Goal: Task Accomplishment & Management: Complete application form

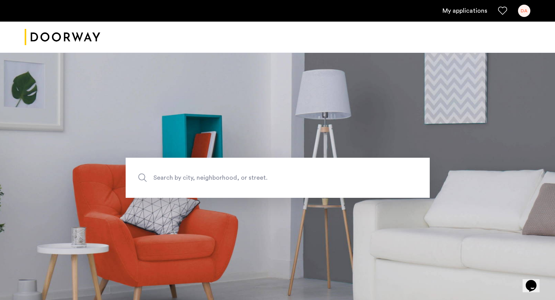
click at [465, 8] on link "My applications" at bounding box center [464, 10] width 45 height 9
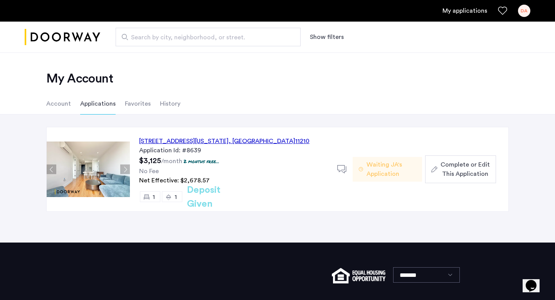
click at [452, 170] on span "Complete or Edit This Application" at bounding box center [464, 169] width 49 height 18
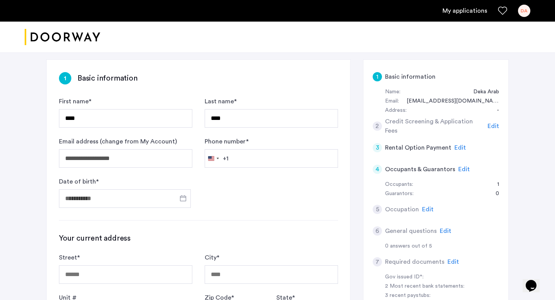
scroll to position [54, 0]
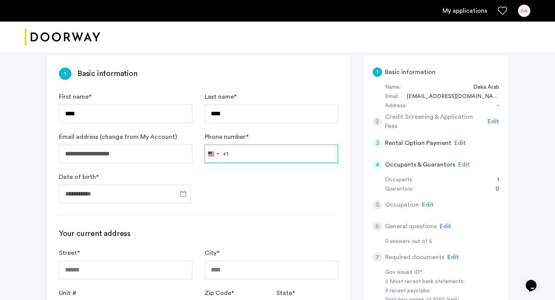
click at [246, 151] on input "Phone number *" at bounding box center [271, 153] width 133 height 18
click at [219, 153] on div "United States +1" at bounding box center [213, 154] width 16 height 18
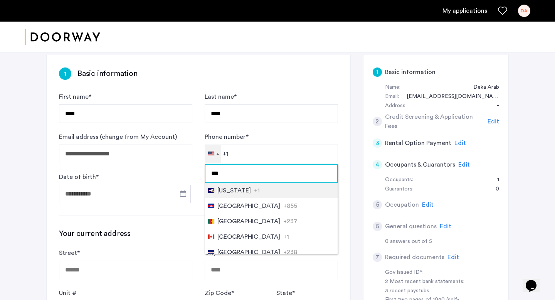
type input "****"
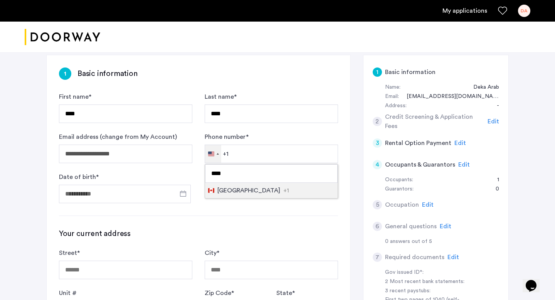
click at [236, 191] on span "Canada" at bounding box center [248, 190] width 63 height 9
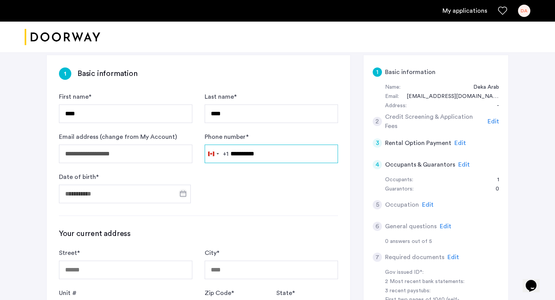
type input "**********"
click at [181, 190] on span "Open calendar" at bounding box center [183, 193] width 18 height 18
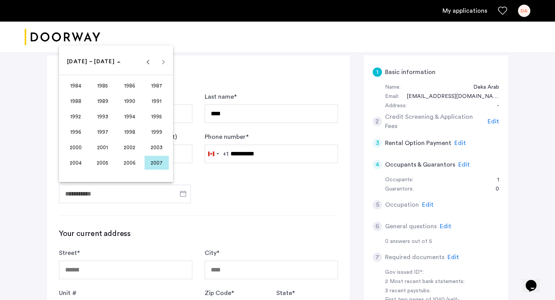
click at [101, 133] on span "1997" at bounding box center [103, 132] width 24 height 14
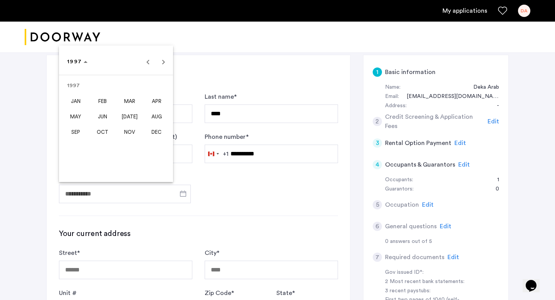
click at [74, 116] on span "MAY" at bounding box center [76, 116] width 24 height 14
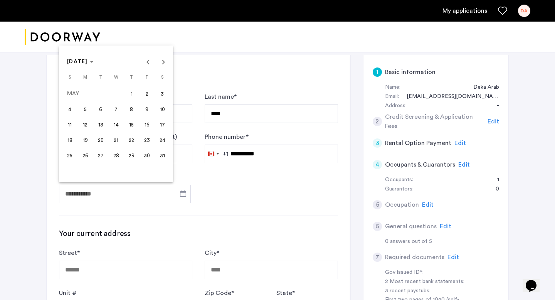
click at [116, 153] on span "28" at bounding box center [116, 155] width 14 height 14
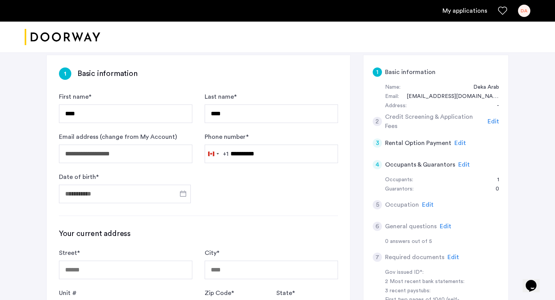
type input "**********"
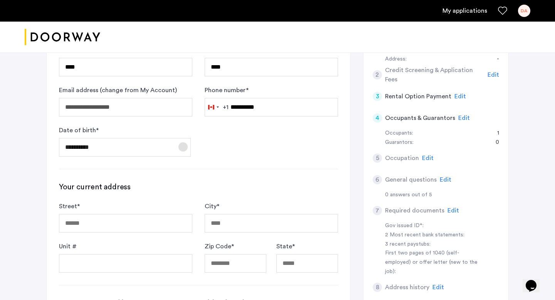
scroll to position [151, 0]
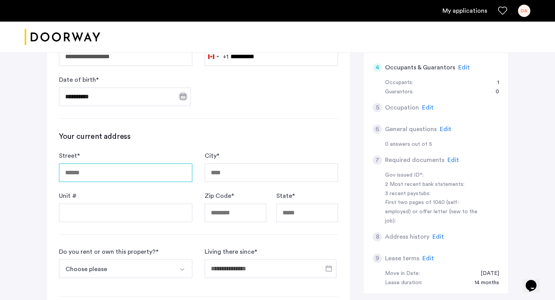
click at [117, 175] on input "Street *" at bounding box center [125, 172] width 133 height 18
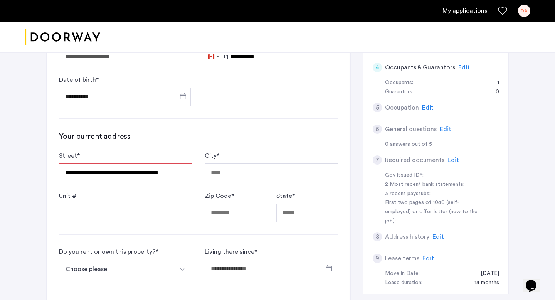
type input "**********"
type input "********"
type input "*****"
type input "**"
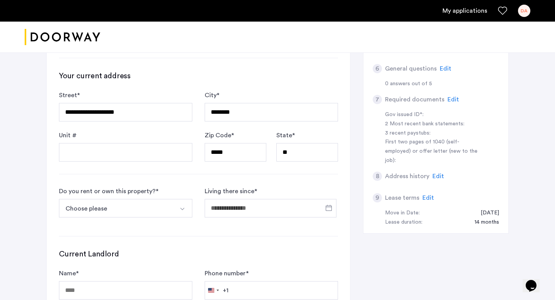
scroll to position [220, 0]
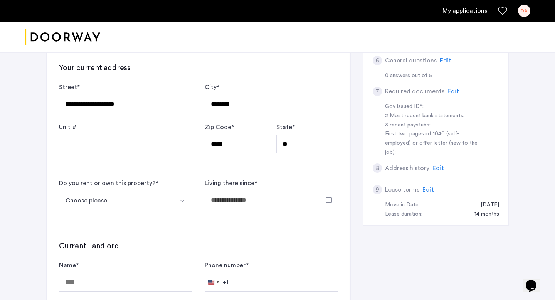
click at [166, 201] on button "Choose please" at bounding box center [116, 200] width 115 height 18
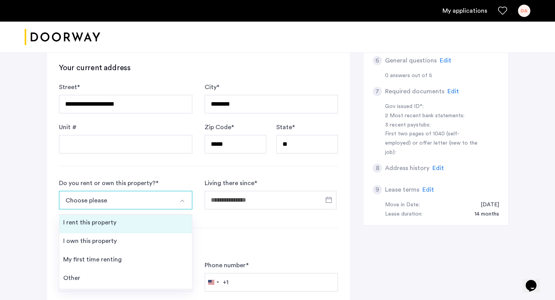
click at [159, 220] on li "I rent this property" at bounding box center [125, 224] width 132 height 18
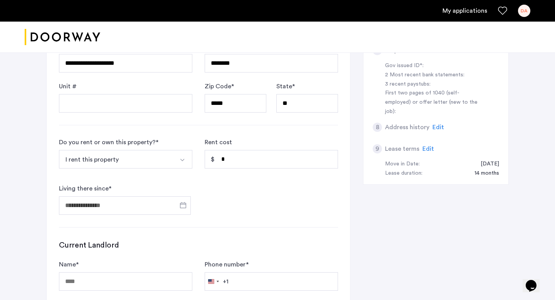
scroll to position [262, 0]
click at [164, 155] on button "I rent this property" at bounding box center [116, 158] width 115 height 18
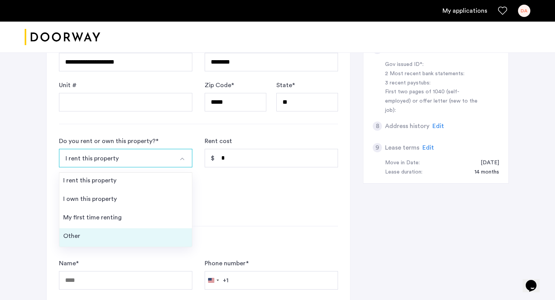
click at [113, 235] on li "Other" at bounding box center [125, 237] width 132 height 18
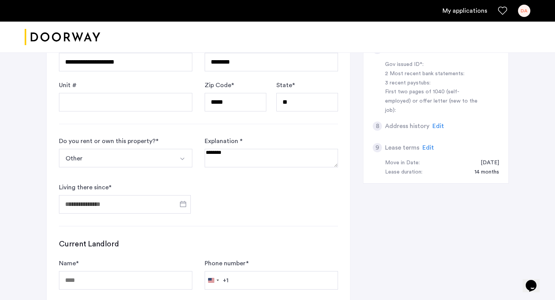
click at [244, 163] on textarea at bounding box center [271, 158] width 133 height 18
click at [184, 206] on span "Open calendar" at bounding box center [183, 203] width 18 height 18
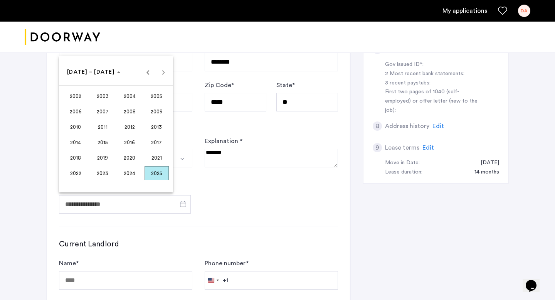
click at [132, 172] on span "2024" at bounding box center [129, 173] width 24 height 14
click at [102, 144] on span "OCT" at bounding box center [103, 142] width 24 height 14
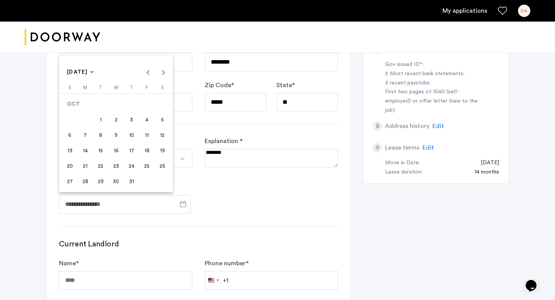
click at [86, 153] on span "14" at bounding box center [85, 150] width 14 height 14
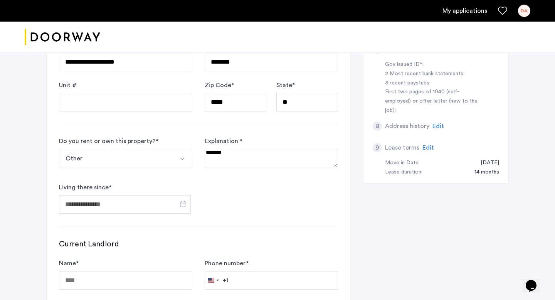
type input "**********"
click at [280, 161] on textarea at bounding box center [271, 158] width 133 height 18
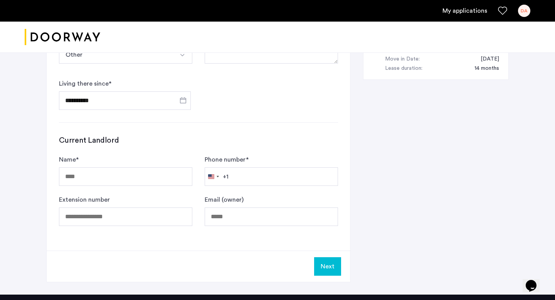
scroll to position [379, 0]
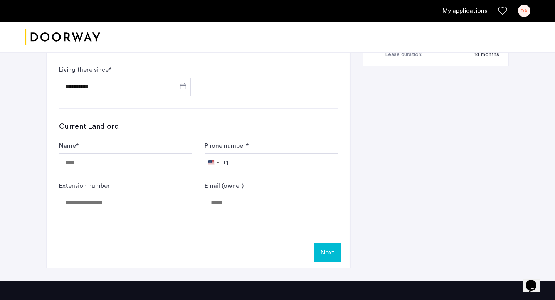
type textarea "**********"
click at [151, 165] on input "Name *" at bounding box center [125, 162] width 133 height 18
type input "********"
click at [257, 159] on input "Phone number *" at bounding box center [271, 162] width 133 height 18
type input "**********"
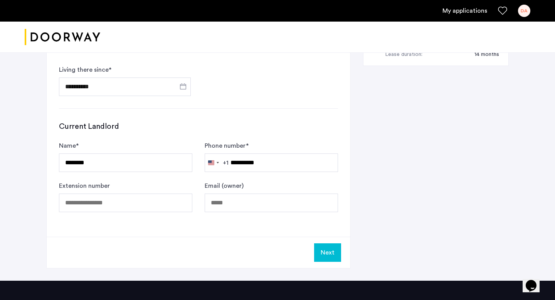
click at [322, 252] on button "Next" at bounding box center [327, 252] width 27 height 18
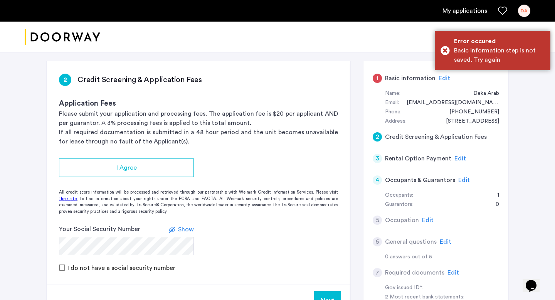
scroll to position [50, 0]
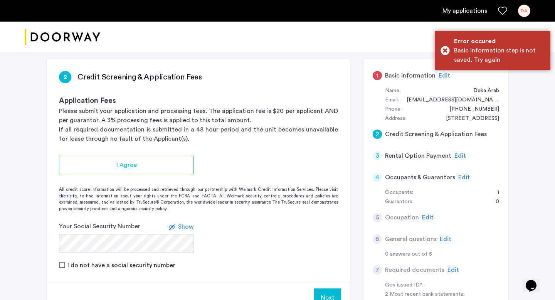
click at [443, 74] on span "Edit" at bounding box center [444, 75] width 12 height 6
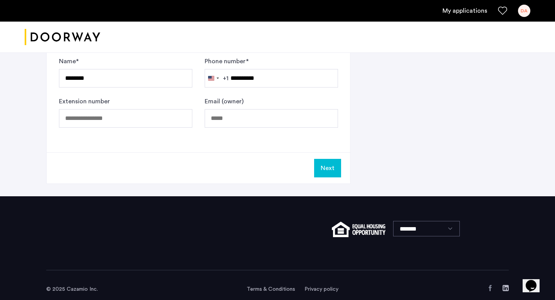
scroll to position [472, 0]
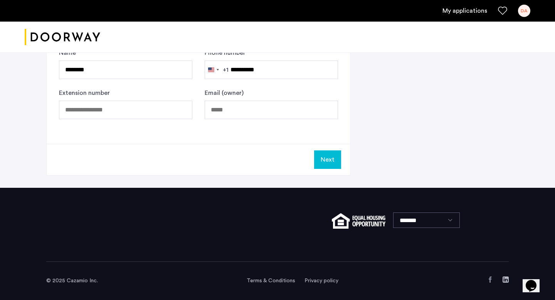
click at [333, 158] on button "Next" at bounding box center [327, 159] width 27 height 18
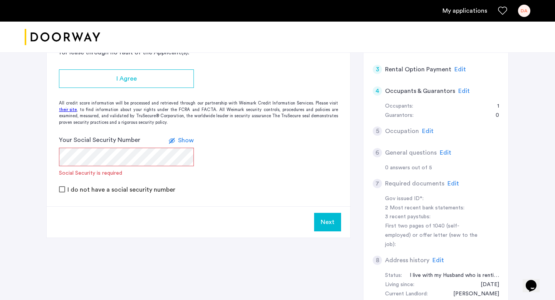
scroll to position [137, 0]
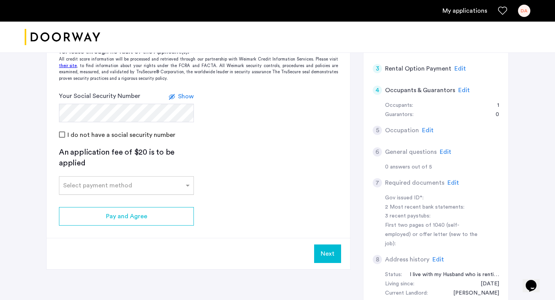
click at [108, 186] on input "text" at bounding box center [118, 183] width 111 height 5
click at [243, 169] on app-credit-screening "2 Credit Screening & Application Fees Application Fees Please submit your appli…" at bounding box center [198, 119] width 303 height 297
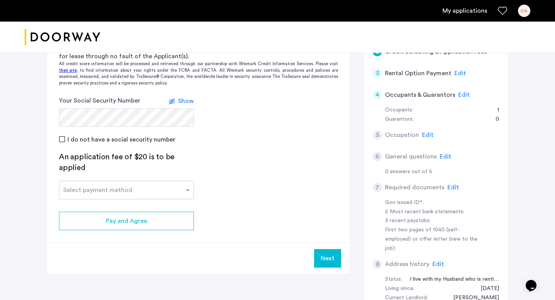
scroll to position [142, 0]
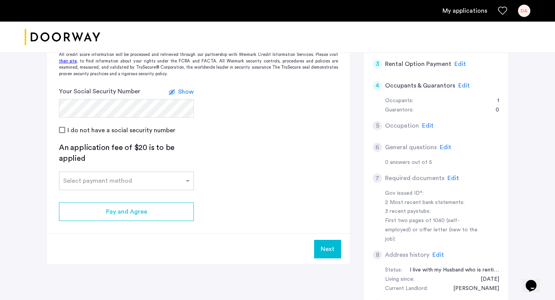
click at [328, 246] on button "Next" at bounding box center [327, 249] width 27 height 18
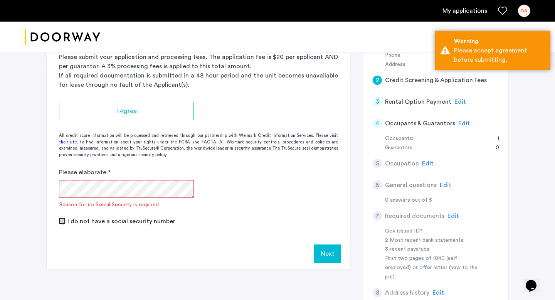
scroll to position [86, 0]
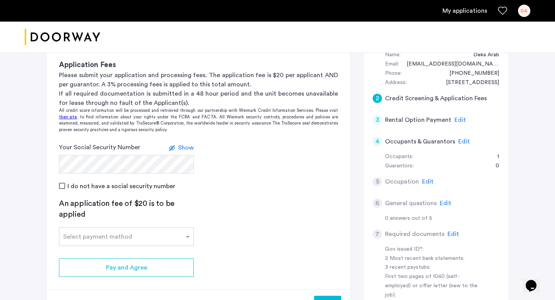
click at [182, 144] on span "Show" at bounding box center [186, 147] width 16 height 6
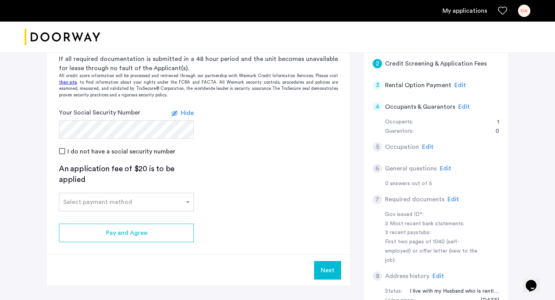
scroll to position [122, 0]
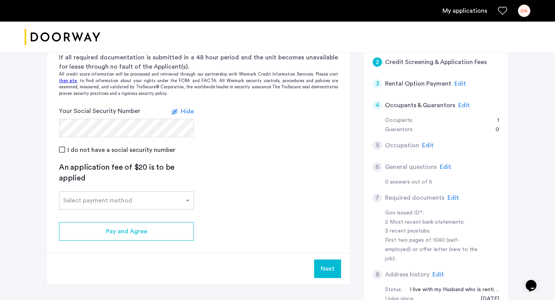
click at [459, 105] on span "Edit" at bounding box center [464, 105] width 12 height 6
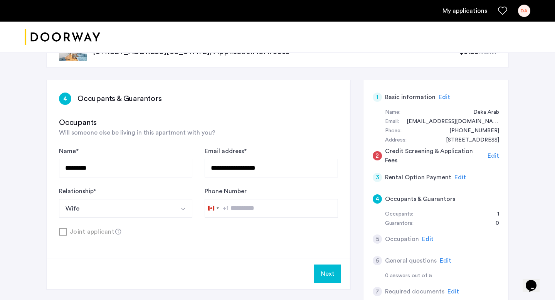
scroll to position [28, 0]
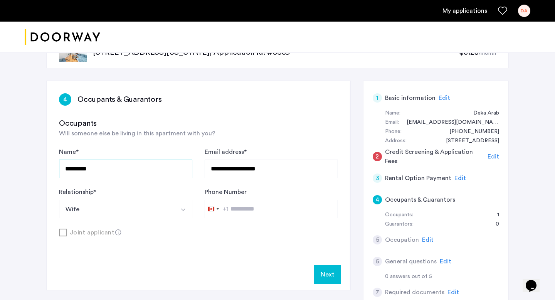
click at [152, 162] on input "*********" at bounding box center [125, 168] width 133 height 18
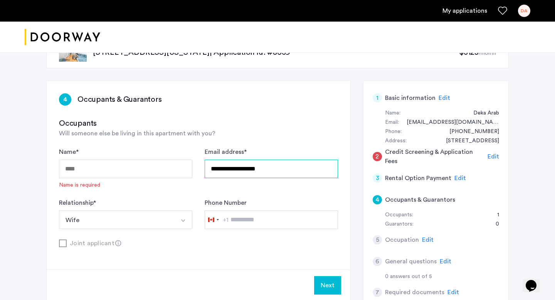
click at [278, 168] on input "**********" at bounding box center [271, 168] width 133 height 18
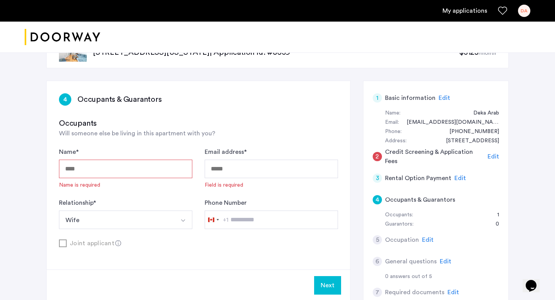
click at [168, 214] on button "Wife" at bounding box center [116, 219] width 115 height 18
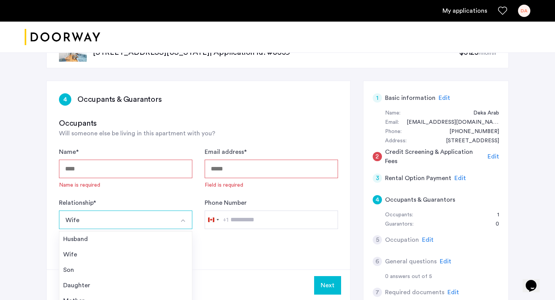
click at [161, 191] on div "Name * Name is required Email address * Field is required Relationship * **** W…" at bounding box center [198, 188] width 279 height 82
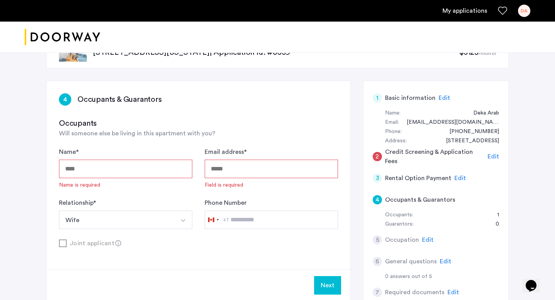
click at [150, 171] on input "Name *" at bounding box center [125, 168] width 133 height 18
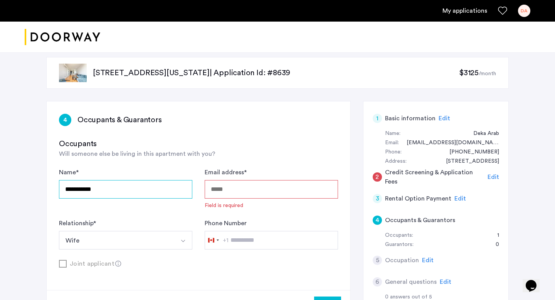
scroll to position [8, 0]
type input "**********"
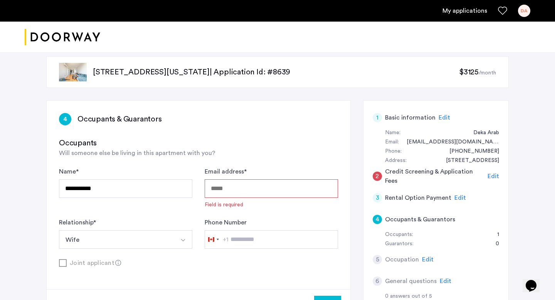
click at [285, 183] on input "Email address *" at bounding box center [271, 188] width 133 height 18
click at [178, 240] on button "Select option" at bounding box center [183, 239] width 18 height 18
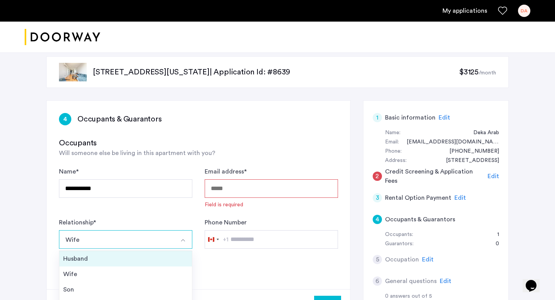
click at [147, 262] on div "Husband" at bounding box center [125, 258] width 125 height 9
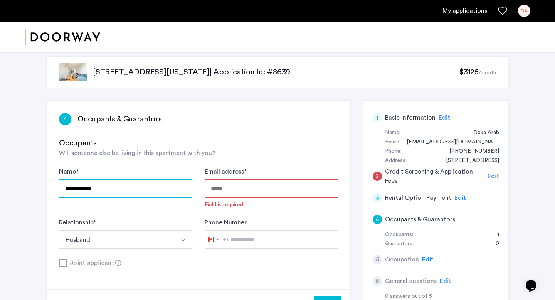
click at [130, 194] on input "**********" at bounding box center [125, 188] width 133 height 18
click at [137, 244] on button "Husband" at bounding box center [116, 239] width 115 height 18
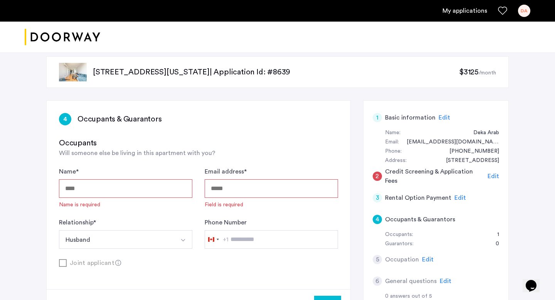
click at [137, 244] on button "Husband" at bounding box center [116, 239] width 115 height 18
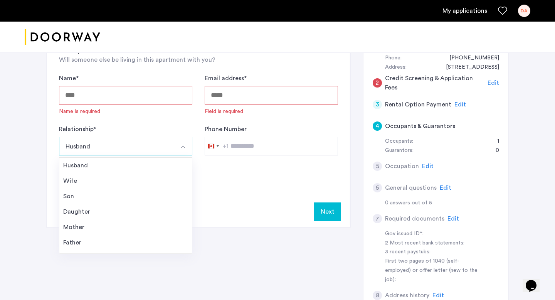
scroll to position [117, 0]
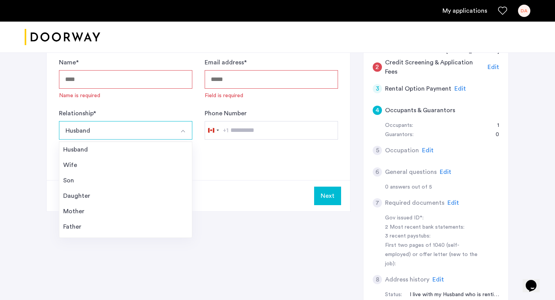
click at [427, 147] on span "Edit" at bounding box center [428, 150] width 12 height 6
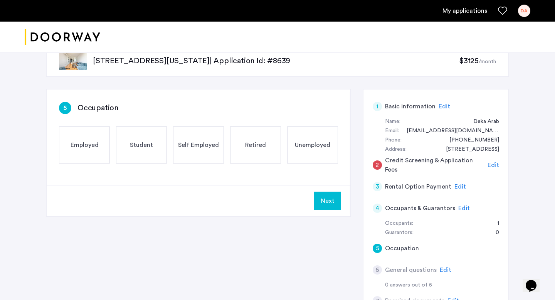
scroll to position [1, 0]
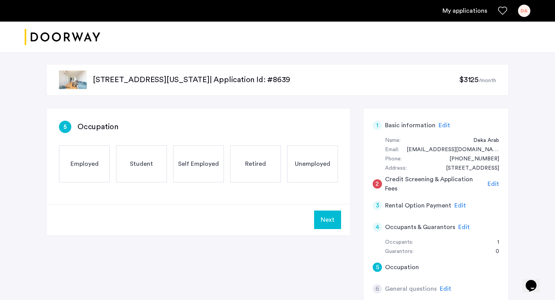
click at [104, 166] on div "Employed" at bounding box center [84, 163] width 51 height 37
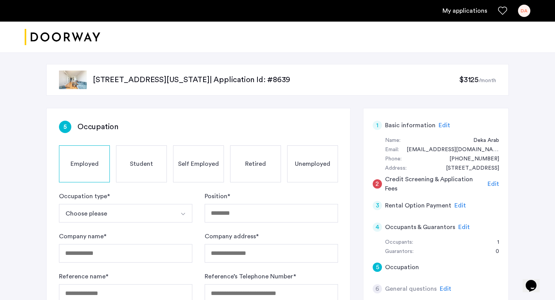
click at [107, 213] on button "Choose please" at bounding box center [116, 213] width 115 height 18
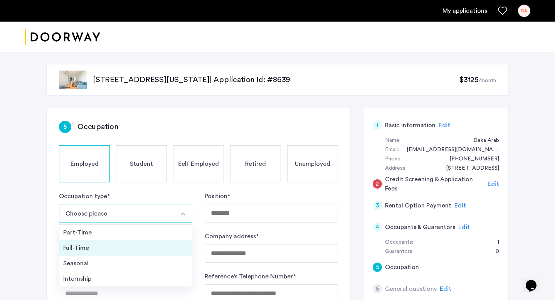
click at [106, 247] on div "Full-Time" at bounding box center [125, 247] width 125 height 9
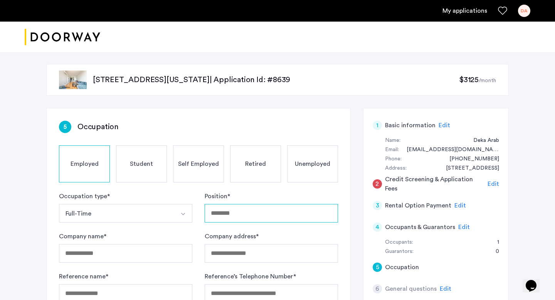
click at [233, 213] on input "Position *" at bounding box center [271, 213] width 133 height 18
type input "*"
type input "**********"
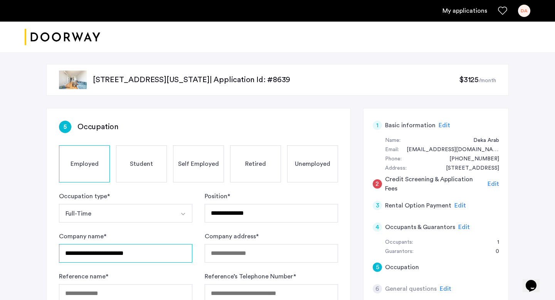
type input "**********"
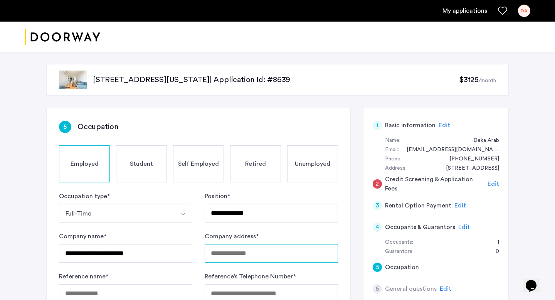
click at [283, 250] on input "Company address *" at bounding box center [271, 253] width 133 height 18
paste input "**********"
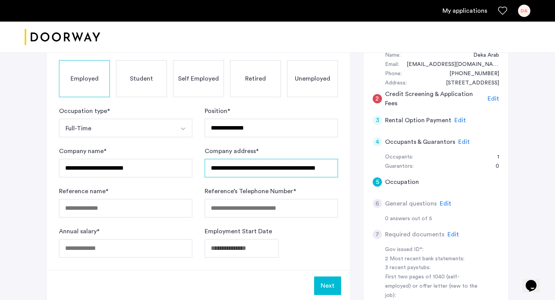
scroll to position [97, 0]
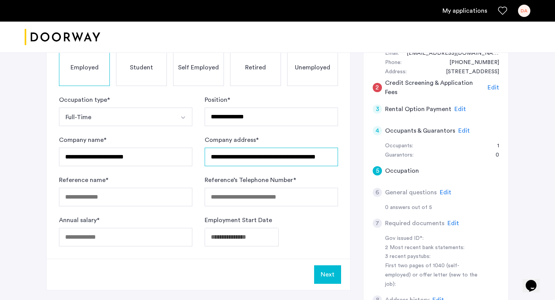
type input "**********"
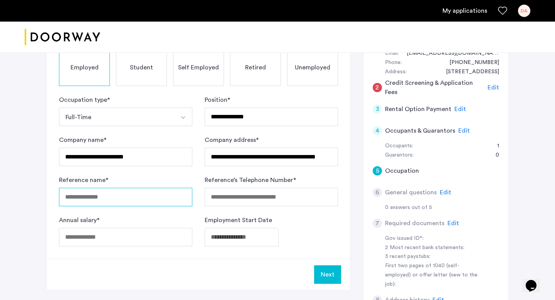
click at [133, 203] on input "Reference name *" at bounding box center [125, 197] width 133 height 18
type input "**********"
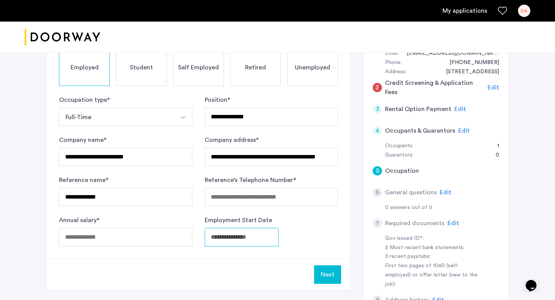
click at [221, 203] on body "**********" at bounding box center [277, 53] width 555 height 300
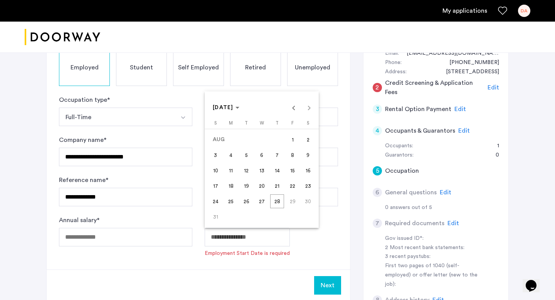
click at [306, 109] on div "AUG 2025 AUG 2025" at bounding box center [261, 107] width 110 height 15
click at [308, 109] on div "AUG 2025 AUG 2025" at bounding box center [261, 107] width 110 height 15
click at [311, 108] on div "AUG 2025 AUG 2025" at bounding box center [261, 107] width 110 height 15
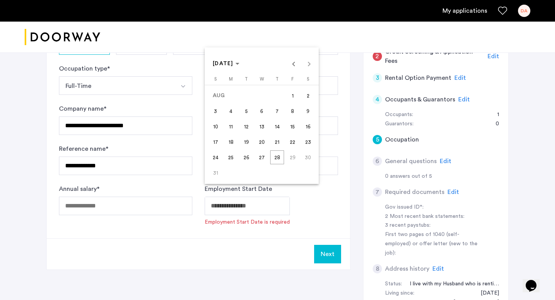
scroll to position [123, 0]
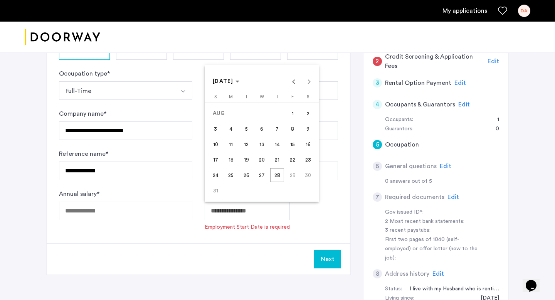
click at [251, 213] on div at bounding box center [277, 150] width 555 height 300
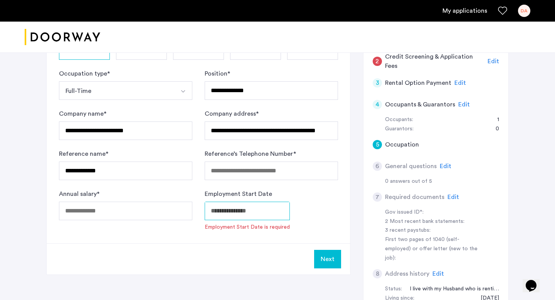
click at [251, 176] on body "**********" at bounding box center [277, 27] width 555 height 300
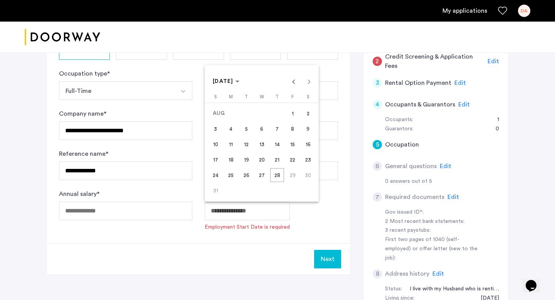
click at [310, 82] on div "AUG 2025 AUG 2025" at bounding box center [261, 81] width 110 height 15
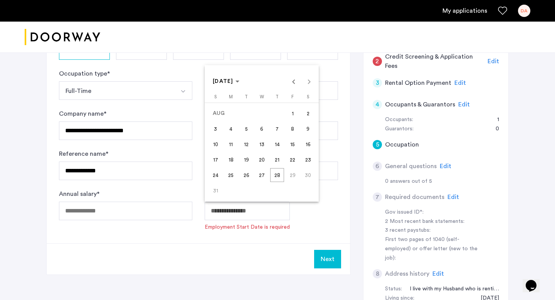
click at [103, 210] on div at bounding box center [277, 150] width 555 height 300
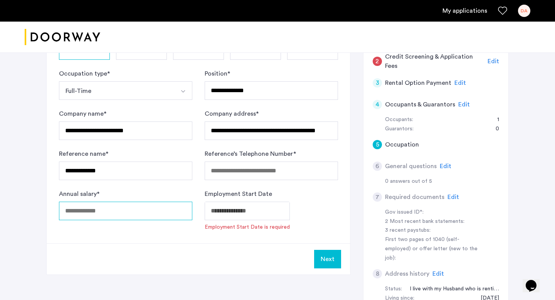
click at [103, 210] on input "Annual salary *" at bounding box center [125, 210] width 133 height 18
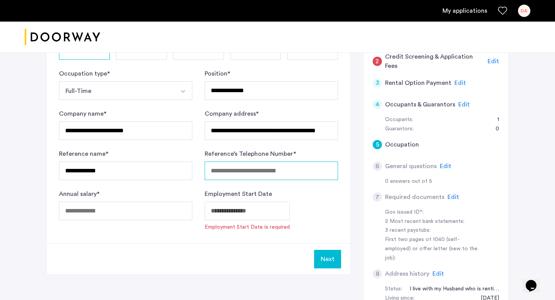
click at [225, 174] on input "Reference’s Telephone Number *" at bounding box center [271, 170] width 133 height 18
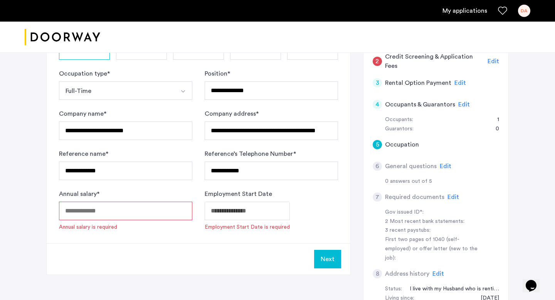
click at [153, 208] on div "Annual salary * Annual salary is required" at bounding box center [125, 210] width 133 height 42
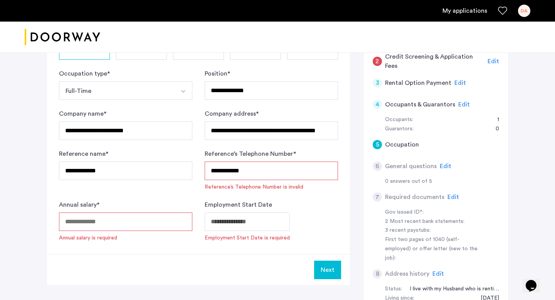
click at [223, 174] on input "**********" at bounding box center [271, 170] width 133 height 18
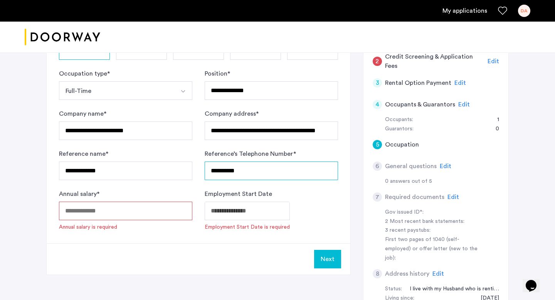
type input "**********"
click at [154, 216] on input "Annual salary *" at bounding box center [125, 210] width 133 height 18
click at [139, 211] on input "Annual salary *" at bounding box center [125, 210] width 133 height 18
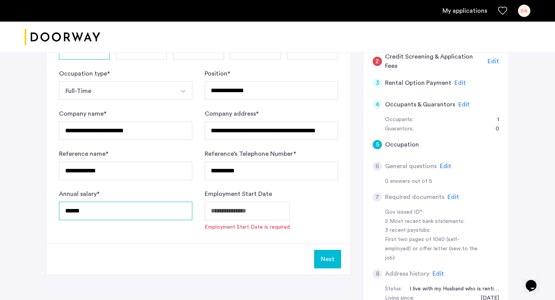
type input "******"
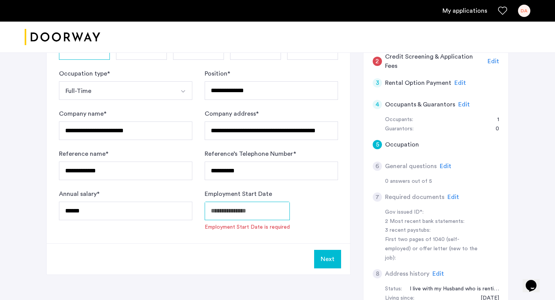
click at [253, 176] on body "**********" at bounding box center [277, 27] width 555 height 300
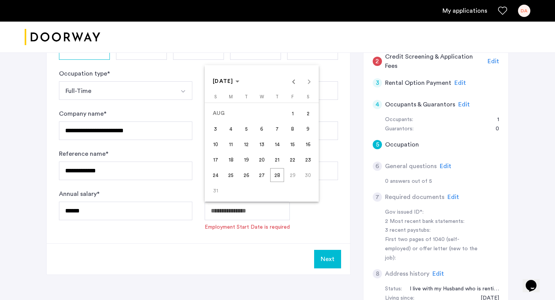
click at [311, 82] on div "AUG 2025 AUG 2025" at bounding box center [261, 81] width 110 height 15
click at [295, 84] on span "Previous month" at bounding box center [293, 81] width 15 height 15
click at [305, 82] on span "Next month" at bounding box center [308, 81] width 15 height 15
click at [305, 82] on div "AUG 2025 AUG 2025" at bounding box center [261, 81] width 110 height 15
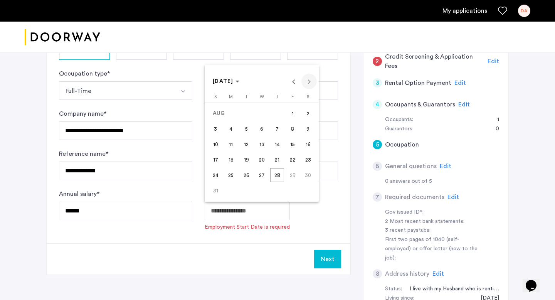
click at [305, 82] on div "AUG 2025 AUG 2025" at bounding box center [261, 81] width 110 height 15
click at [277, 178] on span "28" at bounding box center [277, 175] width 14 height 14
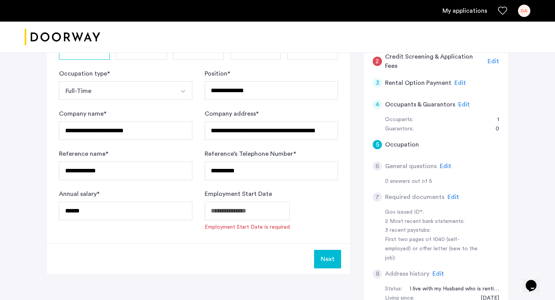
type input "**********"
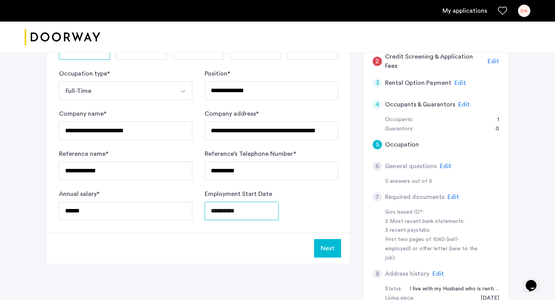
click at [252, 176] on body "**********" at bounding box center [277, 27] width 555 height 300
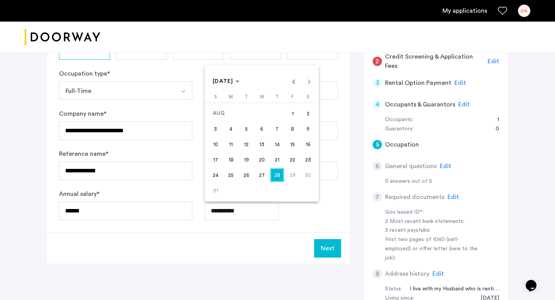
click at [297, 171] on span "29" at bounding box center [292, 175] width 14 height 14
click at [297, 175] on span "29" at bounding box center [292, 175] width 14 height 14
click at [294, 176] on span "29" at bounding box center [292, 175] width 14 height 14
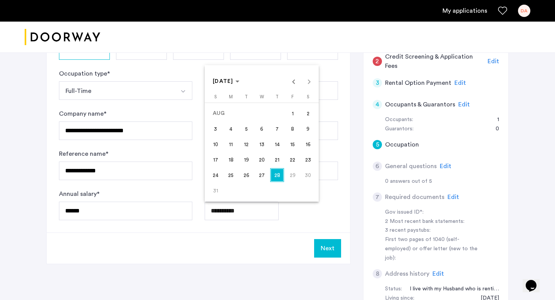
click at [294, 176] on span "29" at bounding box center [292, 175] width 14 height 14
click at [282, 176] on span "28" at bounding box center [277, 175] width 14 height 14
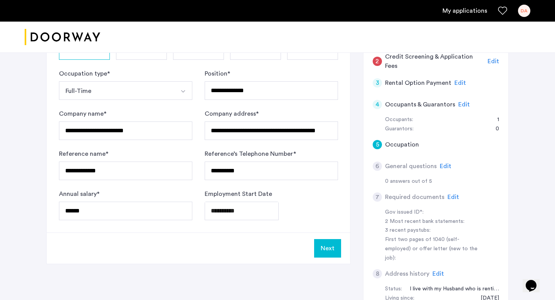
click at [325, 244] on button "Next" at bounding box center [327, 248] width 27 height 18
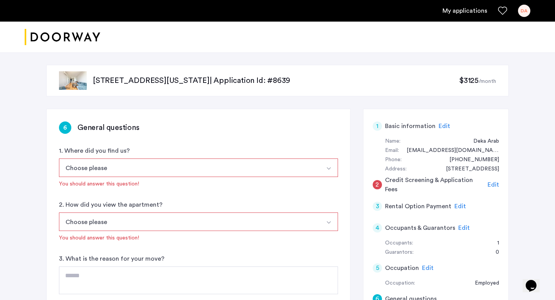
click at [263, 176] on button "Choose please" at bounding box center [189, 167] width 261 height 18
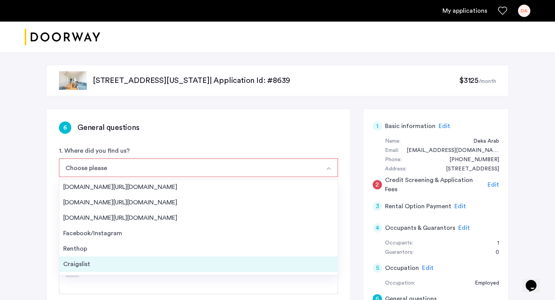
click at [218, 263] on div "Craigslist" at bounding box center [198, 263] width 270 height 9
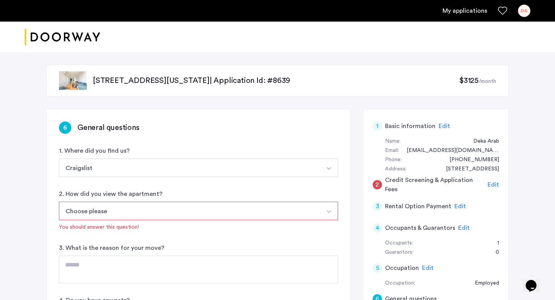
click at [218, 208] on button "Choose please" at bounding box center [189, 210] width 261 height 18
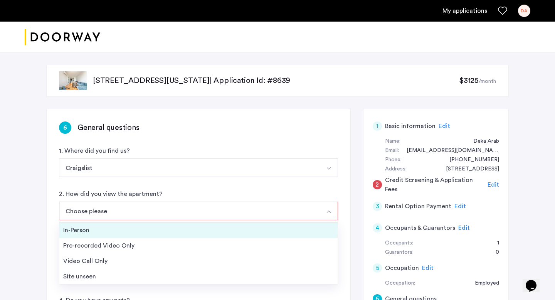
click at [212, 232] on div "In-Person" at bounding box center [198, 229] width 270 height 9
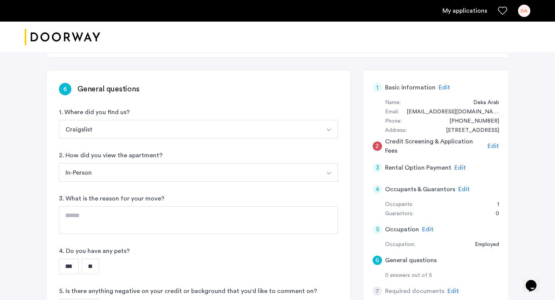
scroll to position [59, 0]
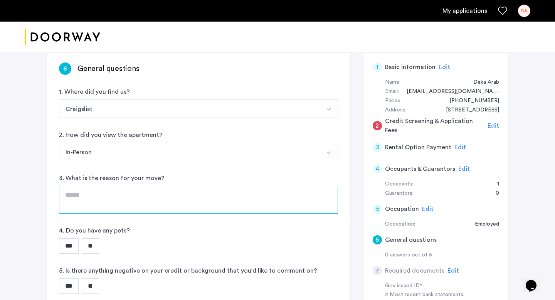
click at [206, 211] on textarea at bounding box center [198, 200] width 279 height 28
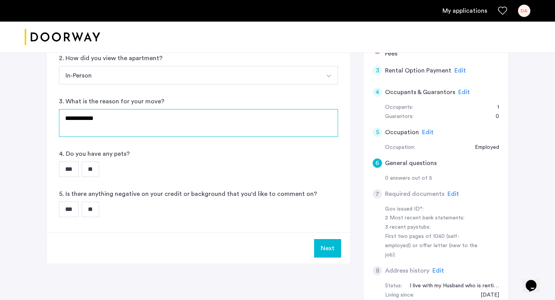
scroll to position [175, 0]
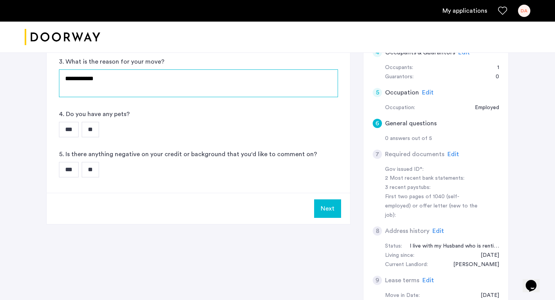
type textarea "**********"
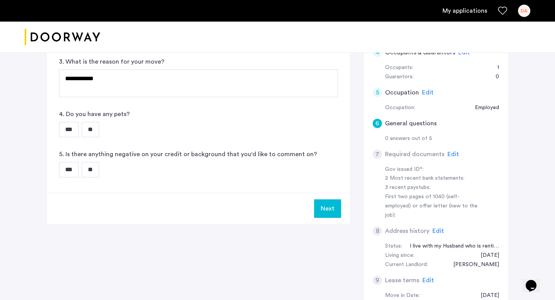
click at [96, 132] on input "**" at bounding box center [90, 129] width 17 height 15
click at [93, 163] on input "**" at bounding box center [90, 169] width 17 height 15
click at [332, 212] on button "Next" at bounding box center [327, 208] width 27 height 18
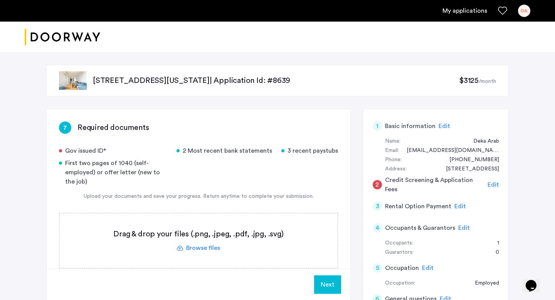
click at [210, 246] on label at bounding box center [198, 240] width 278 height 55
click at [0, 0] on input "file" at bounding box center [0, 0] width 0 height 0
click at [212, 248] on label at bounding box center [198, 240] width 278 height 55
click at [0, 0] on input "file" at bounding box center [0, 0] width 0 height 0
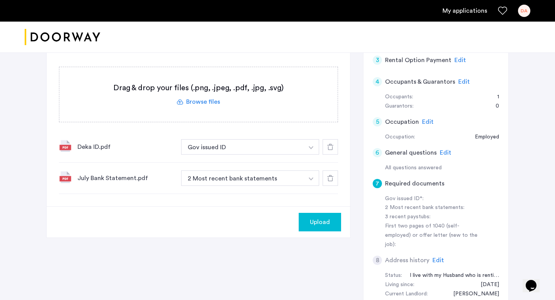
scroll to position [151, 0]
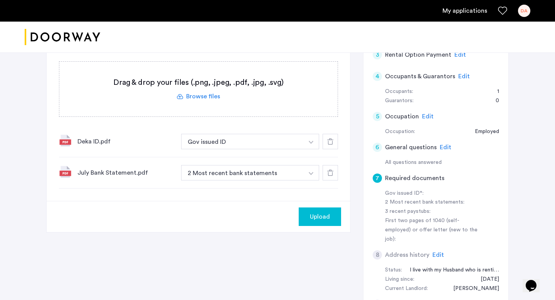
click at [207, 96] on label at bounding box center [198, 89] width 278 height 55
click at [0, 0] on input "file" at bounding box center [0, 0] width 0 height 0
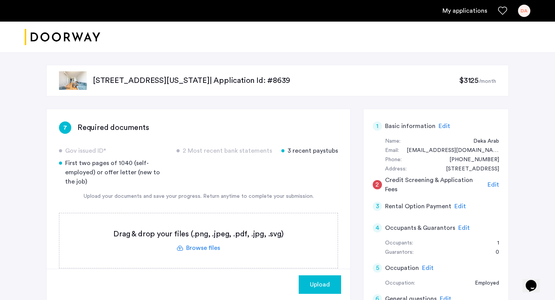
scroll to position [17, 0]
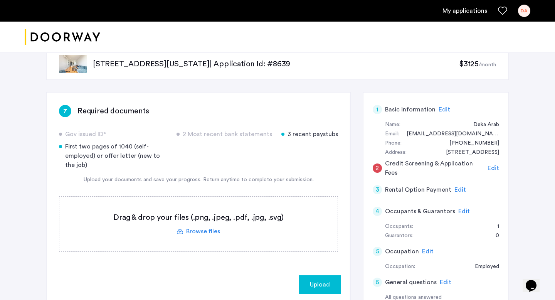
click at [207, 231] on label at bounding box center [198, 223] width 278 height 55
click at [0, 0] on input "file" at bounding box center [0, 0] width 0 height 0
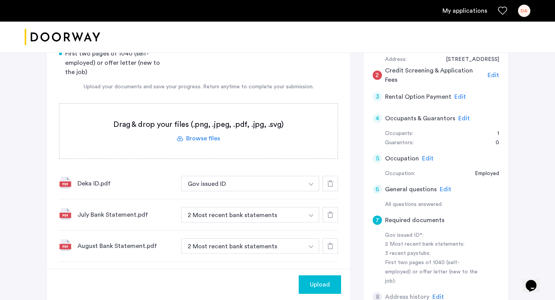
scroll to position [109, 0]
click at [211, 138] on label at bounding box center [198, 131] width 278 height 55
click at [0, 0] on input "file" at bounding box center [0, 0] width 0 height 0
click at [208, 137] on label at bounding box center [198, 131] width 278 height 55
click at [0, 0] on input "file" at bounding box center [0, 0] width 0 height 0
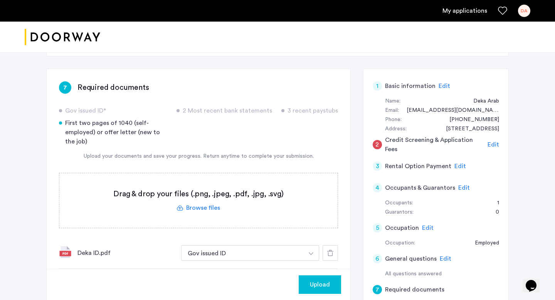
scroll to position [39, 0]
click at [210, 209] on label at bounding box center [198, 201] width 278 height 55
click at [0, 0] on input "file" at bounding box center [0, 0] width 0 height 0
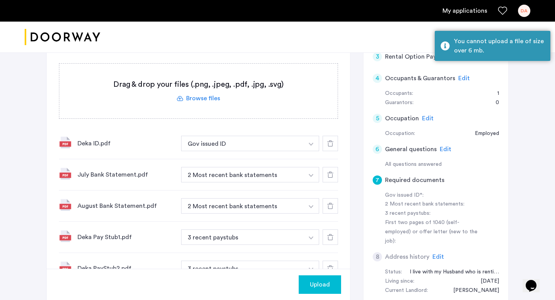
scroll to position [144, 0]
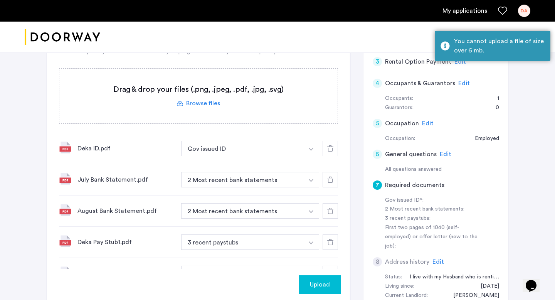
click at [201, 107] on label at bounding box center [198, 96] width 278 height 55
click at [0, 0] on input "file" at bounding box center [0, 0] width 0 height 0
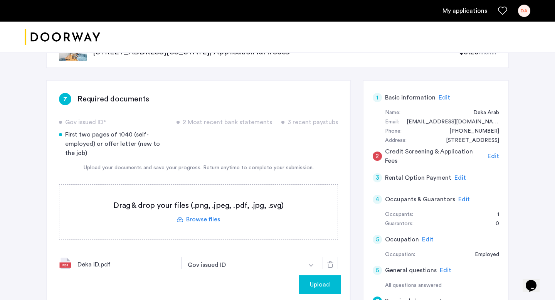
scroll to position [22, 0]
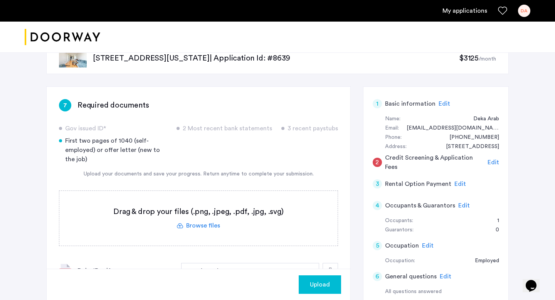
click at [212, 231] on label at bounding box center [198, 218] width 278 height 55
click at [0, 0] on input "file" at bounding box center [0, 0] width 0 height 0
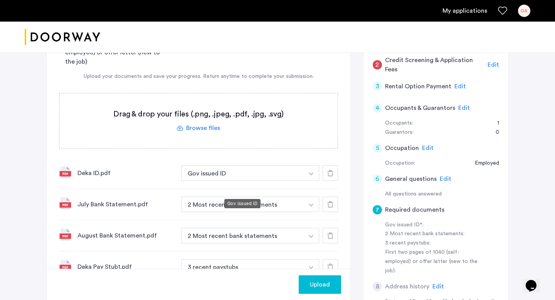
scroll to position [105, 0]
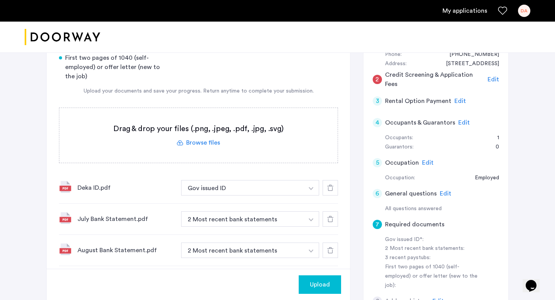
click at [490, 79] on span "Edit" at bounding box center [493, 79] width 12 height 6
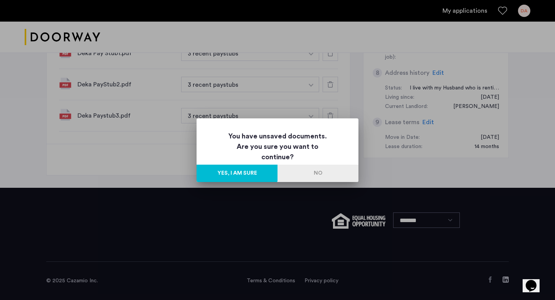
click at [305, 171] on button "No" at bounding box center [317, 172] width 81 height 17
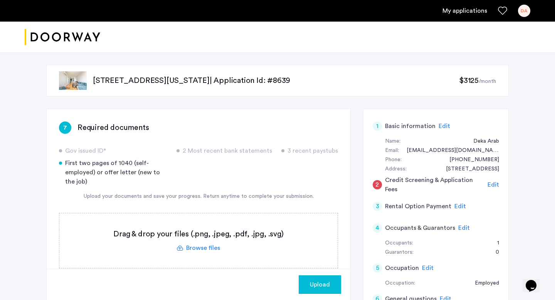
scroll to position [333, 0]
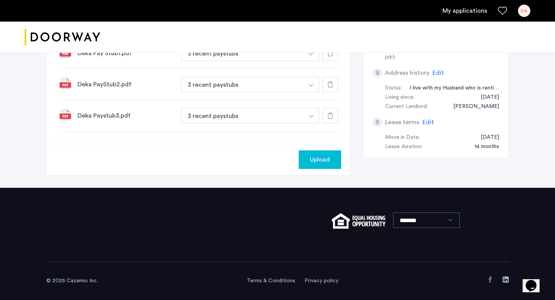
click at [321, 156] on span "Upload" at bounding box center [320, 159] width 20 height 9
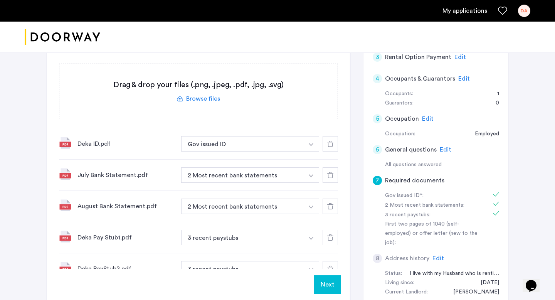
scroll to position [148, 0]
click at [204, 99] on label at bounding box center [198, 92] width 278 height 55
click at [0, 0] on input "file" at bounding box center [0, 0] width 0 height 0
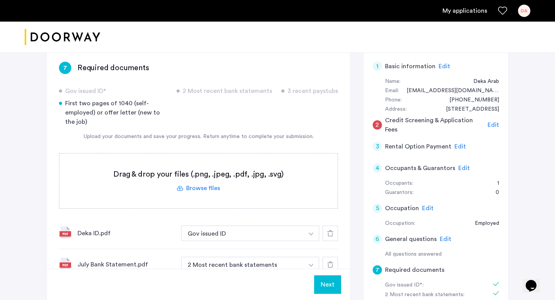
scroll to position [58, 0]
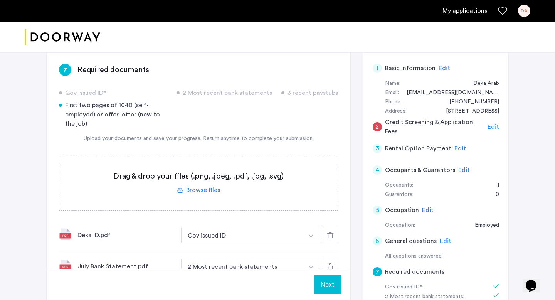
click at [489, 125] on span "Edit" at bounding box center [493, 127] width 12 height 6
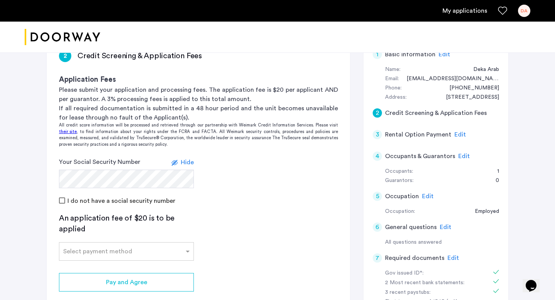
scroll to position [91, 0]
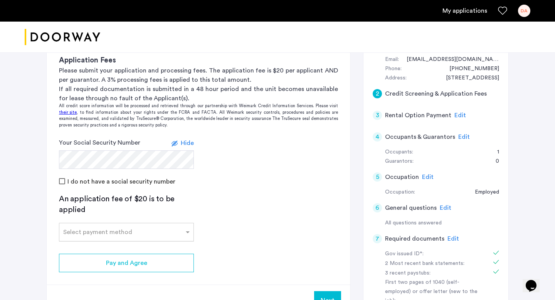
click at [109, 232] on input "text" at bounding box center [118, 230] width 111 height 5
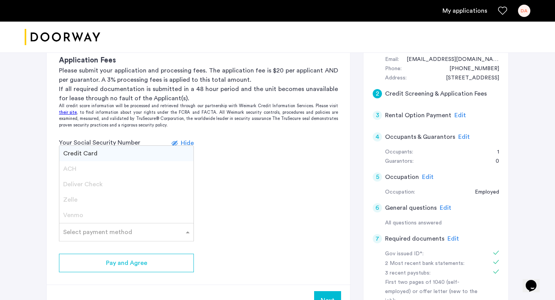
click at [112, 155] on div "Credit Card" at bounding box center [126, 153] width 134 height 15
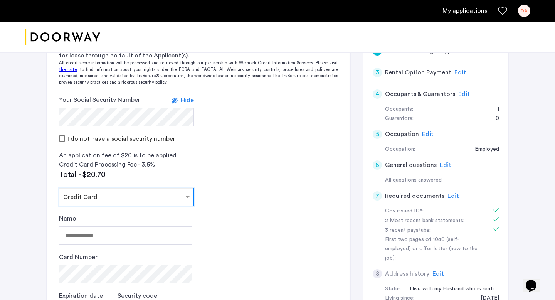
scroll to position [159, 0]
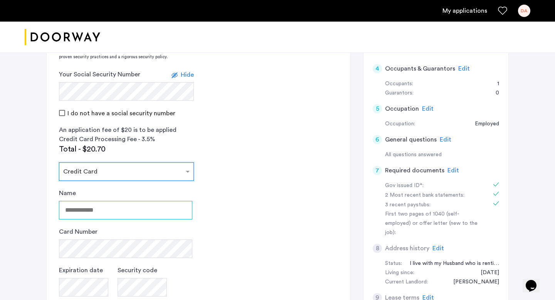
click at [146, 219] on input "Name" at bounding box center [125, 210] width 133 height 18
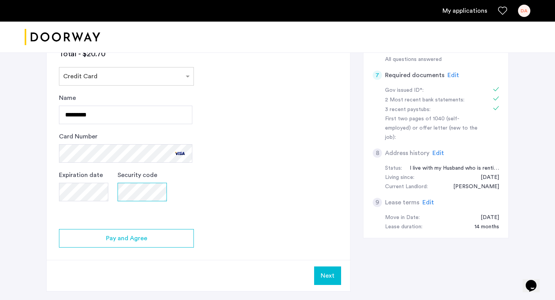
scroll to position [271, 0]
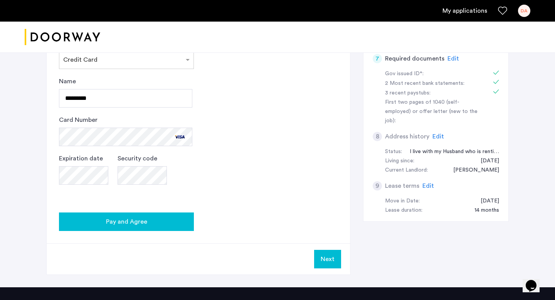
click at [133, 212] on button "Pay and Agree" at bounding box center [126, 221] width 135 height 18
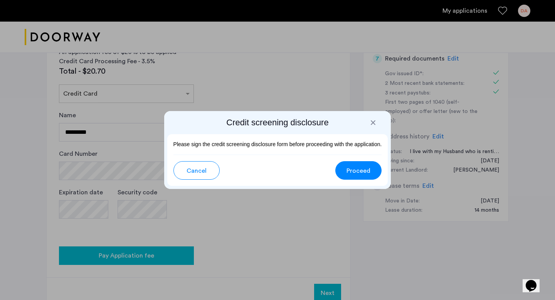
scroll to position [0, 0]
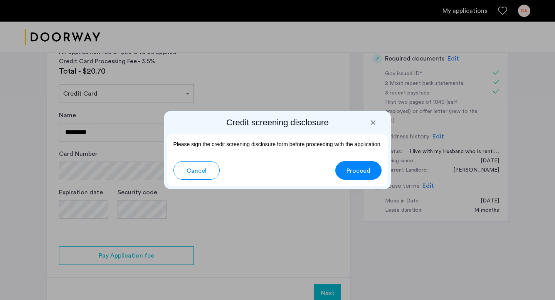
click at [356, 170] on span "Proceed" at bounding box center [358, 170] width 24 height 9
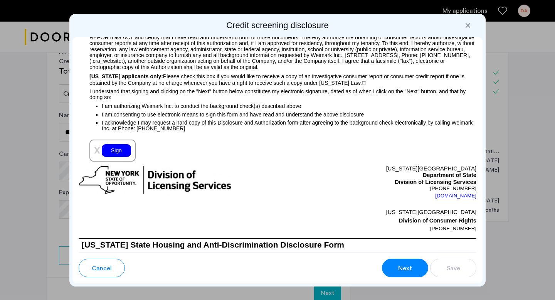
scroll to position [858, 0]
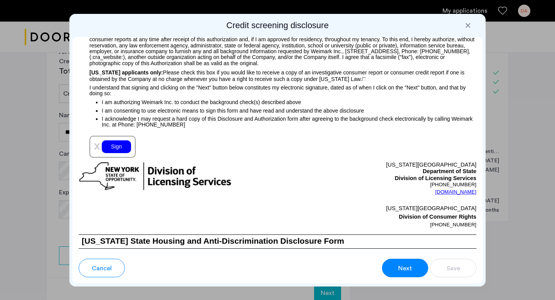
click at [120, 149] on div "Sign" at bounding box center [116, 146] width 29 height 13
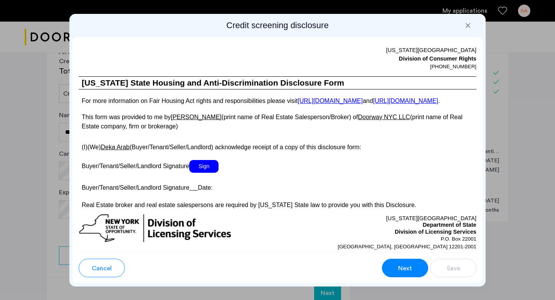
scroll to position [1415, 0]
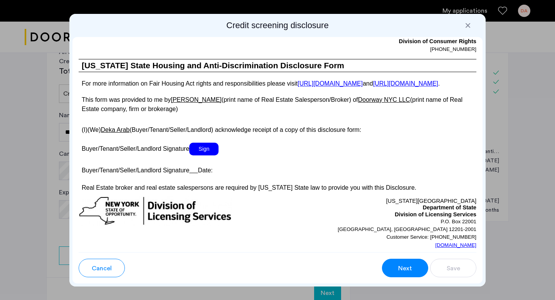
click at [212, 155] on span "Sign" at bounding box center [203, 149] width 29 height 13
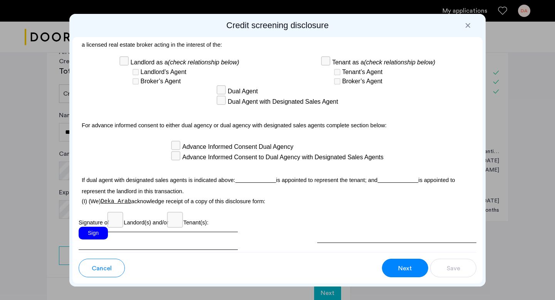
scroll to position [2260, 0]
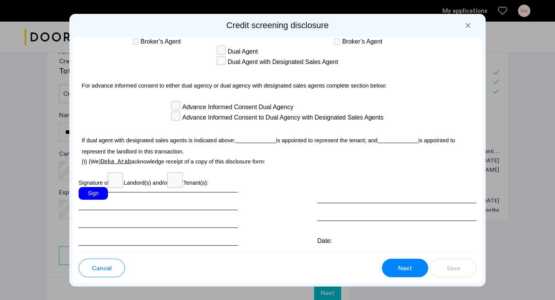
click at [95, 187] on div "Sign" at bounding box center [93, 193] width 29 height 13
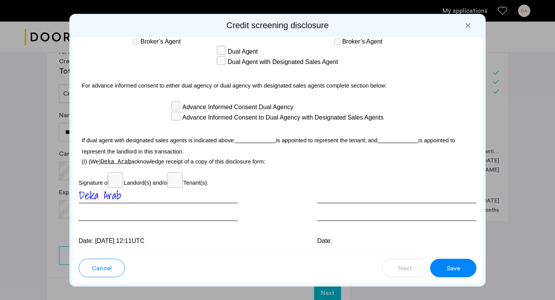
scroll to position [2272, 0]
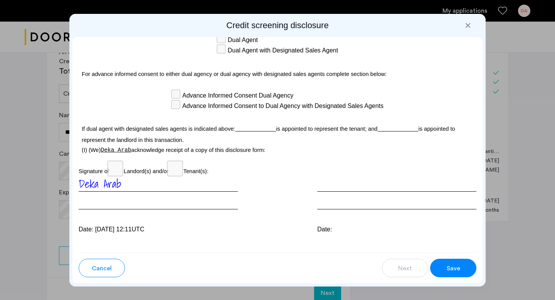
click at [446, 265] on span "Save" at bounding box center [452, 267] width 13 height 9
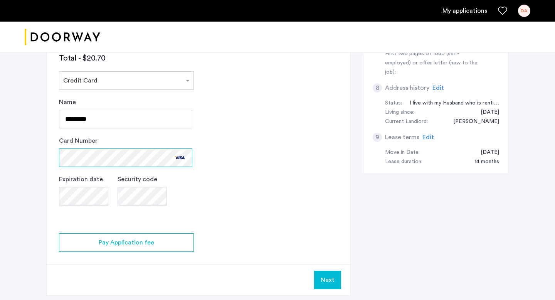
scroll to position [316, 0]
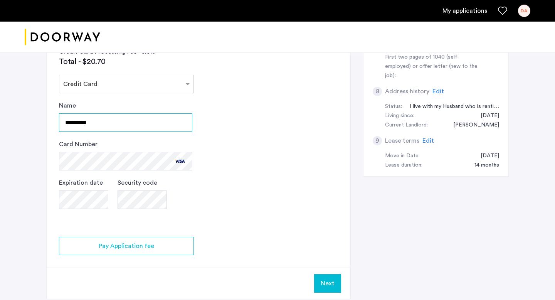
click at [143, 118] on input "*********" at bounding box center [125, 122] width 133 height 18
type input "**********"
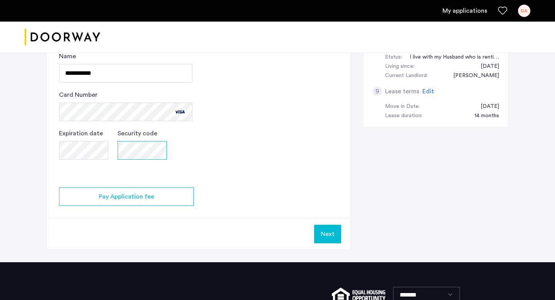
scroll to position [375, 0]
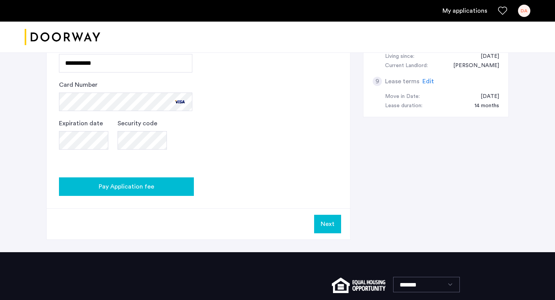
click at [144, 181] on button "Pay Application fee" at bounding box center [126, 186] width 135 height 18
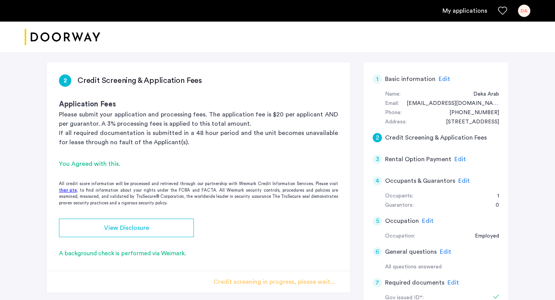
scroll to position [0, 0]
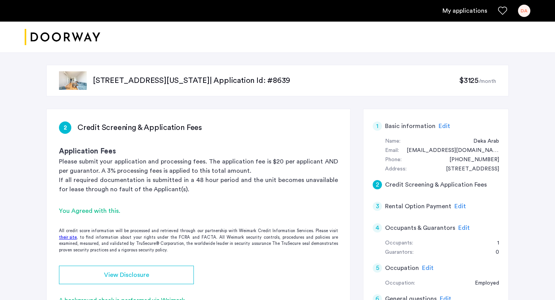
click at [203, 77] on p "1644 New York Avenue, Unit 6E, Brooklyn, NY 11210 | Application Id: #8639" at bounding box center [276, 80] width 366 height 11
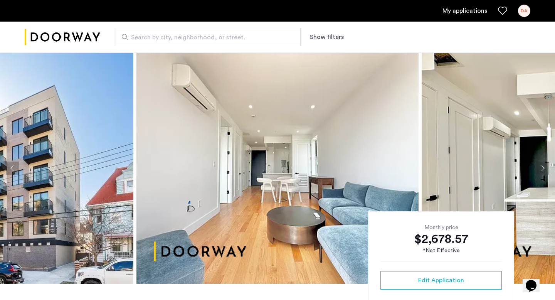
click at [454, 11] on link "My applications" at bounding box center [464, 10] width 45 height 9
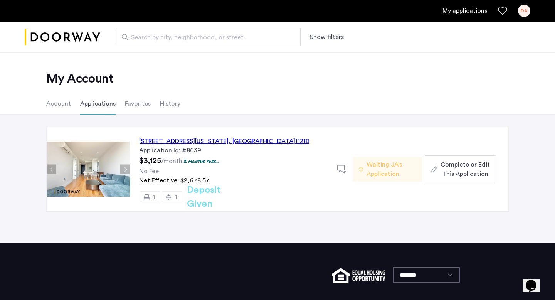
click at [523, 11] on div "DA" at bounding box center [524, 11] width 12 height 12
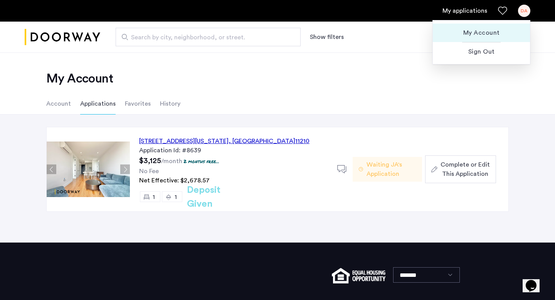
click at [494, 29] on span "My Account" at bounding box center [481, 32] width 85 height 9
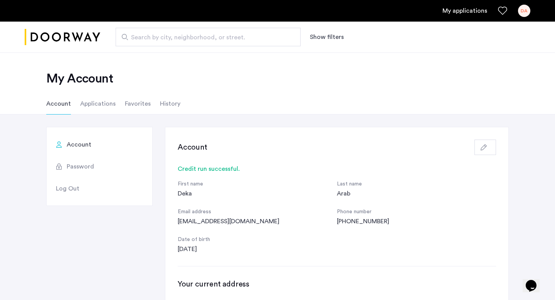
click at [92, 167] on span "Password" at bounding box center [80, 166] width 27 height 9
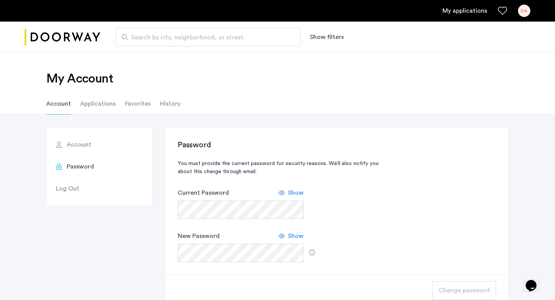
click at [138, 107] on li "Favorites" at bounding box center [138, 104] width 26 height 22
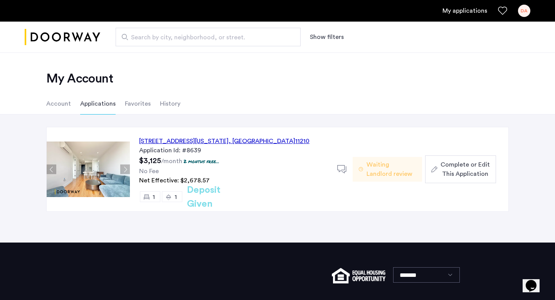
click at [253, 139] on span ", [GEOGRAPHIC_DATA]" at bounding box center [261, 141] width 67 height 6
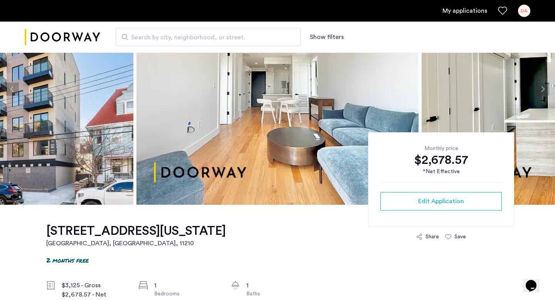
scroll to position [80, 0]
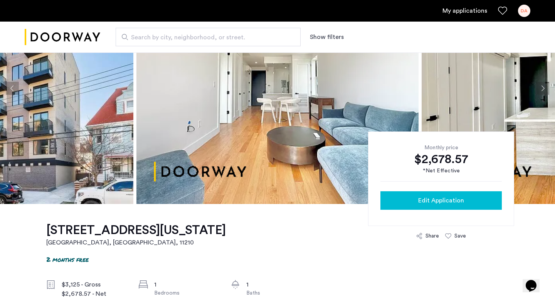
click at [439, 196] on span "Edit Application" at bounding box center [441, 200] width 46 height 9
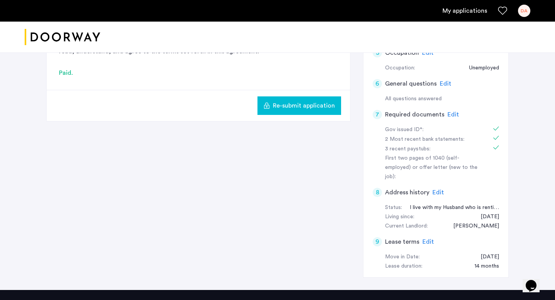
scroll to position [213, 0]
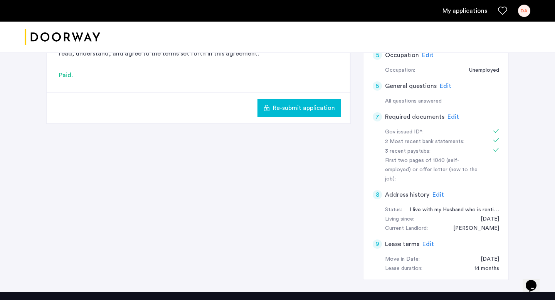
click at [451, 114] on span "Edit" at bounding box center [453, 117] width 12 height 6
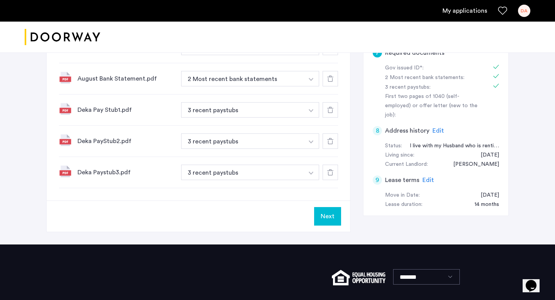
scroll to position [282, 0]
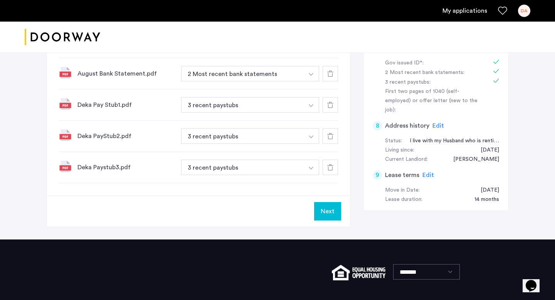
click at [327, 207] on button "Next" at bounding box center [327, 211] width 27 height 18
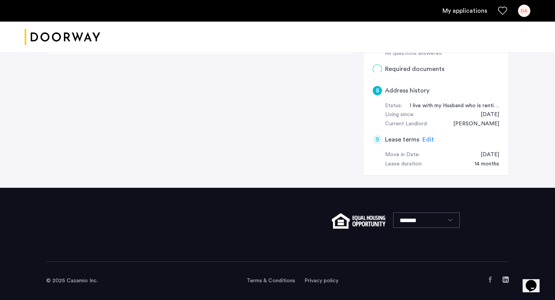
scroll to position [0, 0]
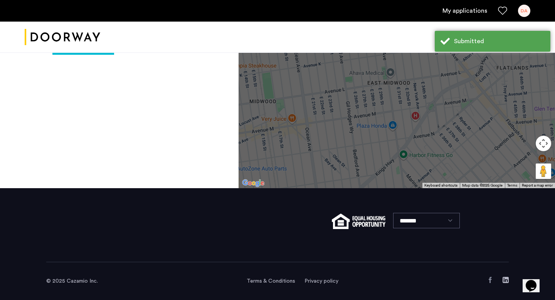
scroll to position [327, 0]
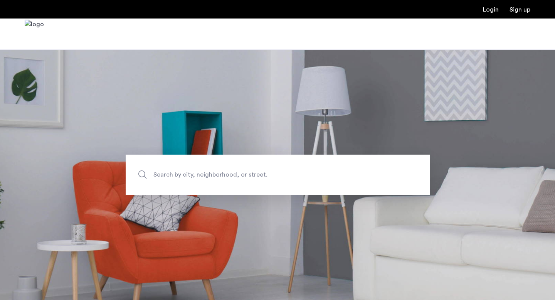
click at [308, 173] on span "Search by city, neighborhood, or street." at bounding box center [259, 174] width 213 height 10
click at [308, 173] on input "Search by city, neighborhood, or street." at bounding box center [278, 174] width 304 height 40
click at [490, 7] on link "Login" at bounding box center [491, 10] width 16 height 6
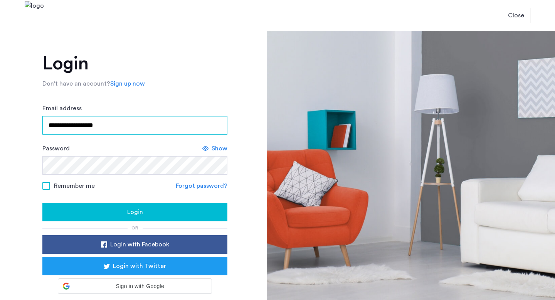
click at [117, 124] on input "**********" at bounding box center [134, 125] width 185 height 18
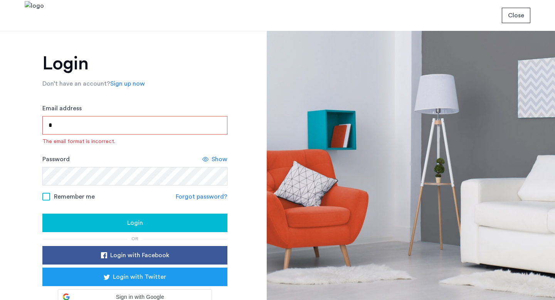
type input "**********"
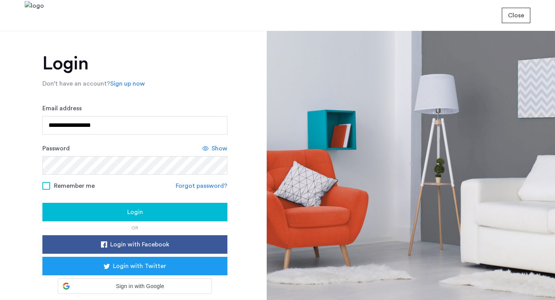
click at [142, 205] on button "Login" at bounding box center [134, 212] width 185 height 18
